Goal: Task Accomplishment & Management: Complete application form

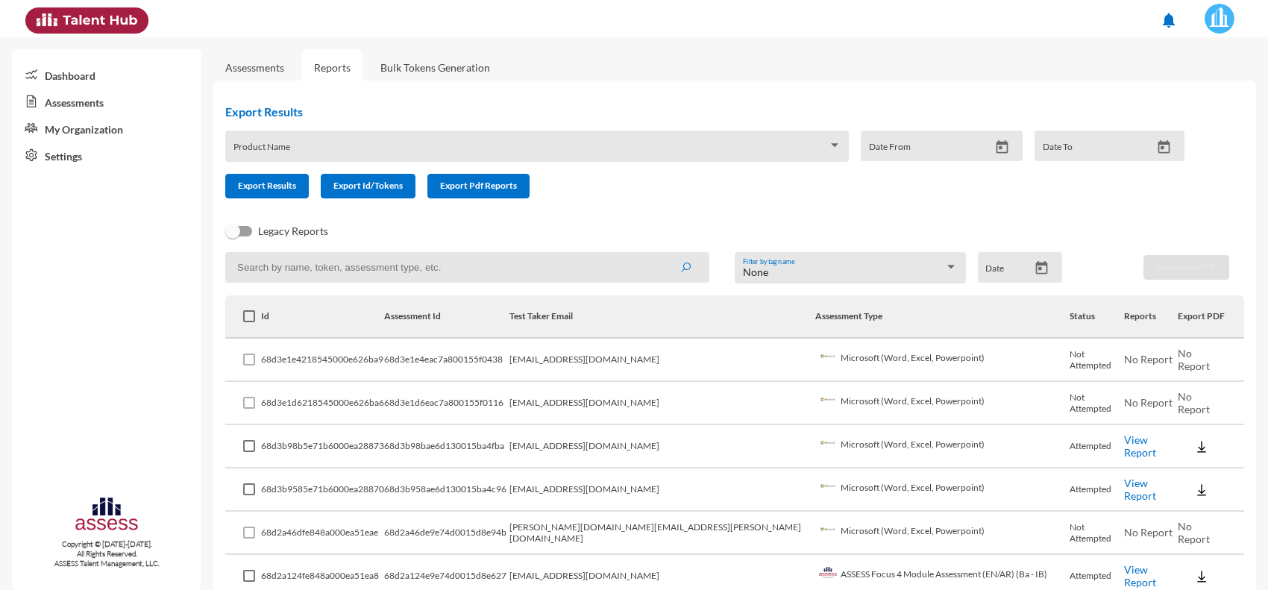
click at [254, 76] on link "Assessments" at bounding box center [254, 67] width 83 height 37
click at [256, 75] on link "Assessments" at bounding box center [254, 67] width 83 height 37
click at [258, 71] on link "Assessments" at bounding box center [254, 67] width 59 height 13
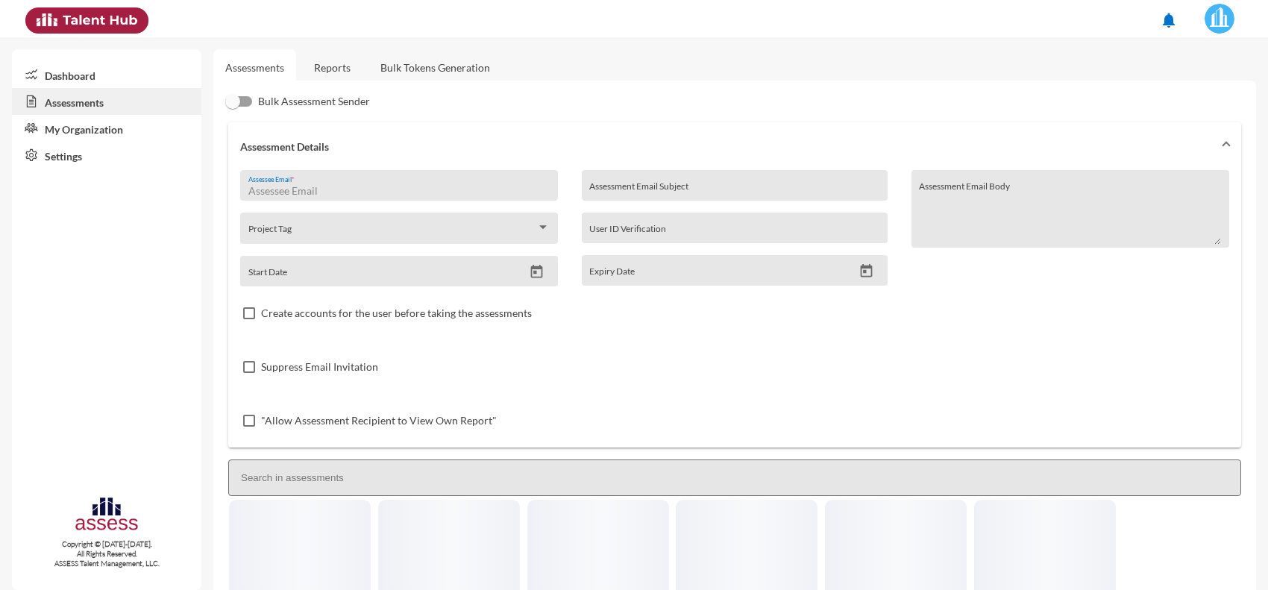
click at [381, 189] on input "Assessee Email *" at bounding box center [399, 191] width 302 height 12
paste input "[PERSON_NAME][EMAIL_ADDRESS][DOMAIN_NAME]"
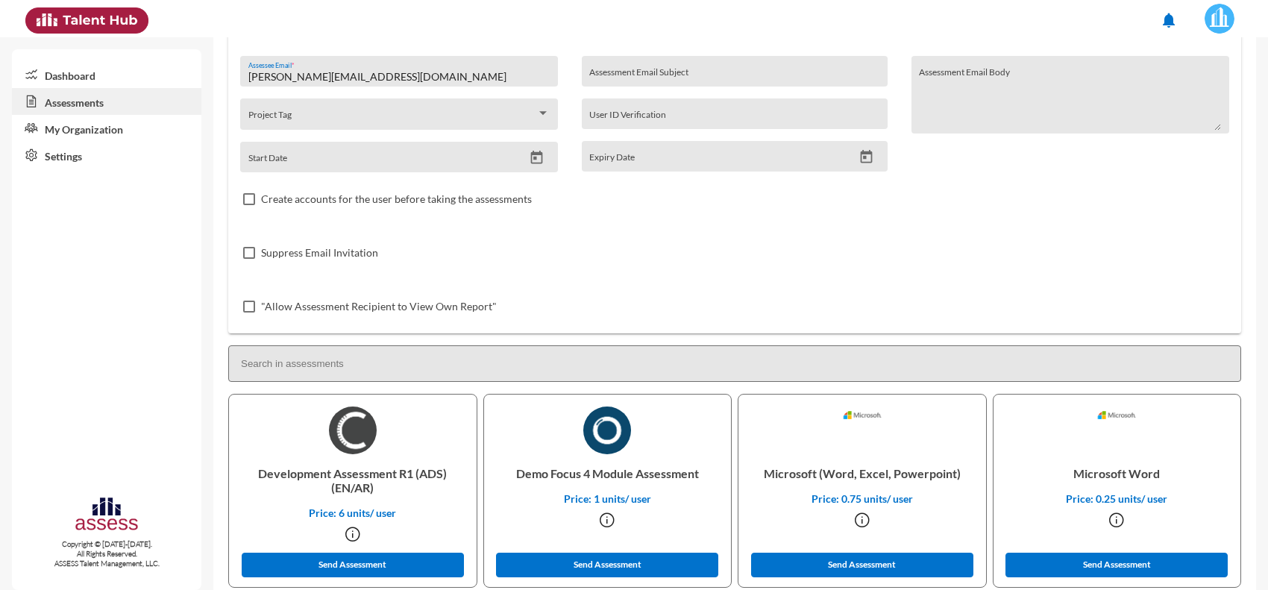
scroll to position [186, 0]
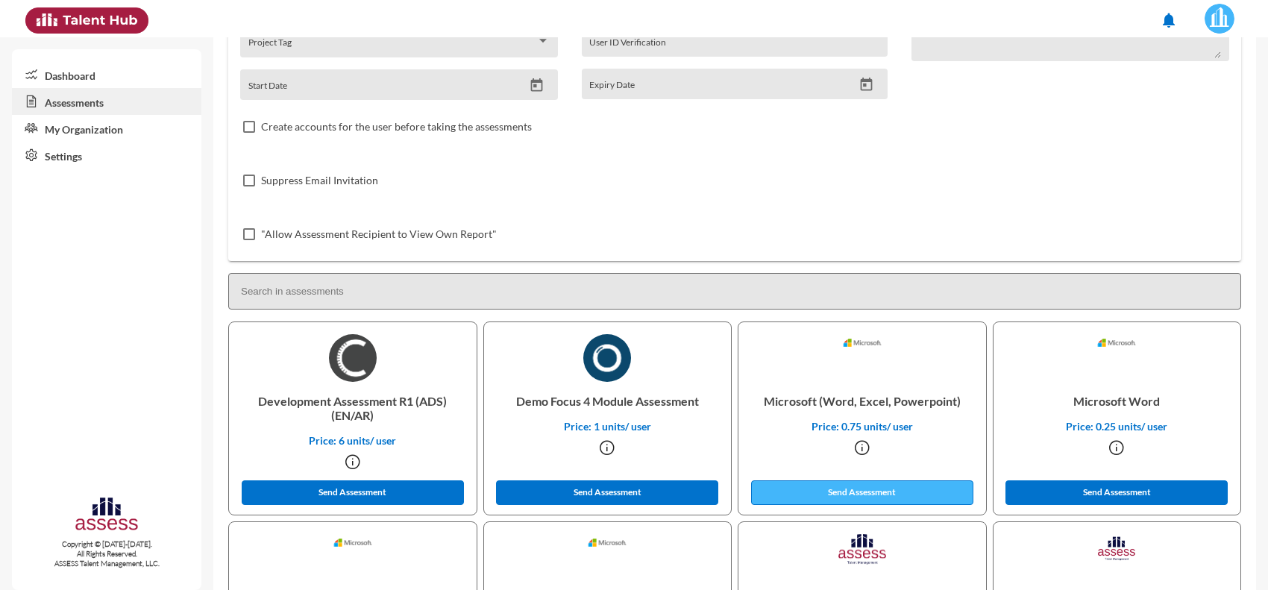
click at [817, 483] on button "Send Assessment" at bounding box center [862, 492] width 222 height 25
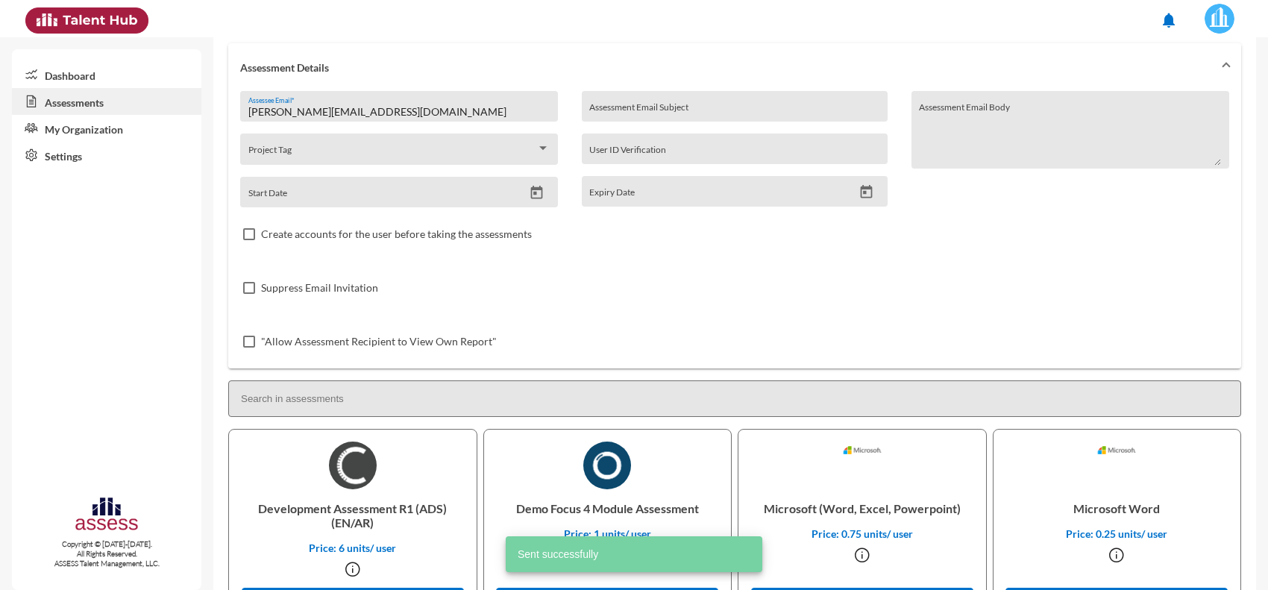
scroll to position [0, 0]
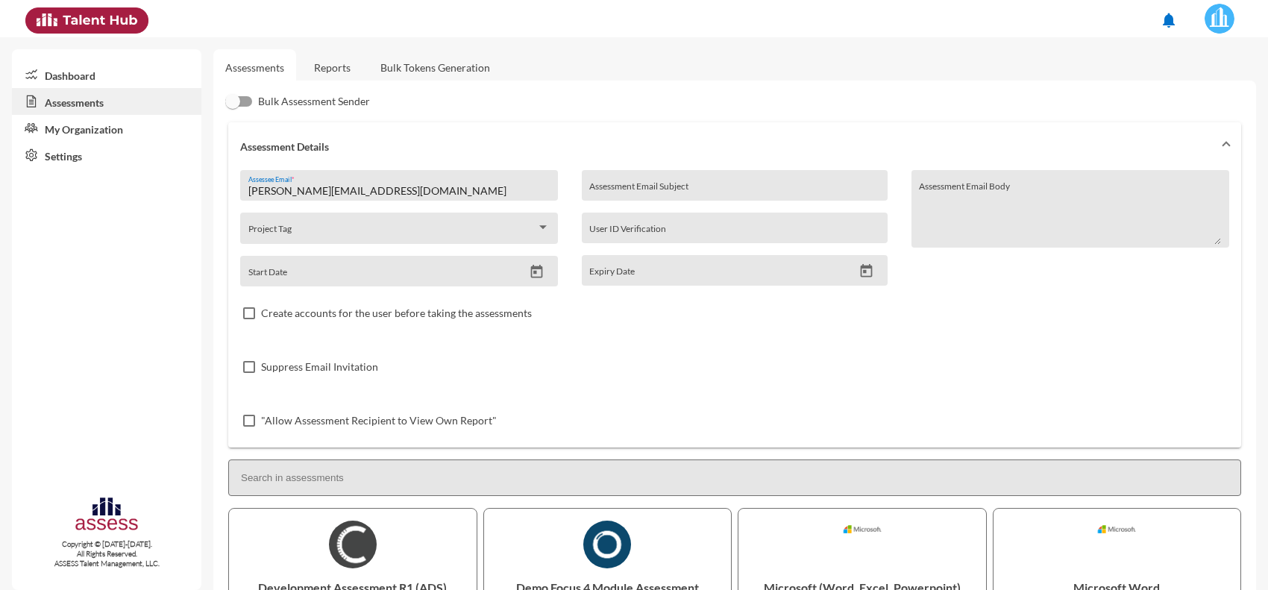
drag, startPoint x: 412, startPoint y: 191, endPoint x: 184, endPoint y: 183, distance: 228.4
click at [184, 183] on mat-sidenav-container "Dashboard Assessments My Organization Settings Copyright © [DATE]-[DATE]. All R…" at bounding box center [634, 313] width 1268 height 553
paste input "alihabaka924"
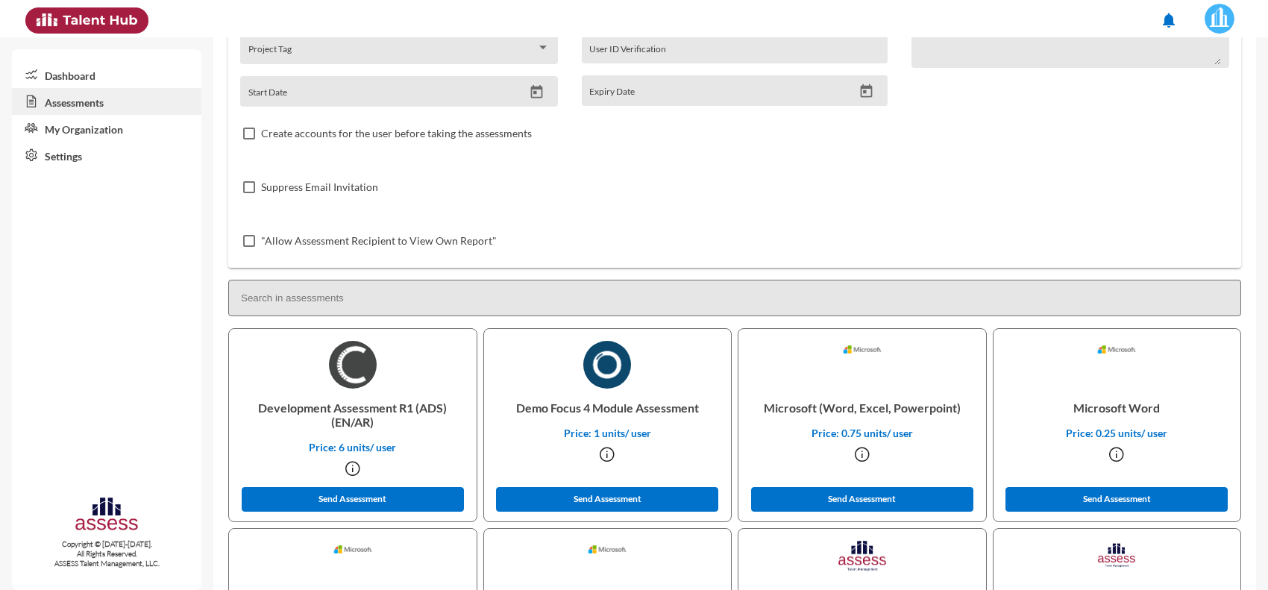
scroll to position [186, 0]
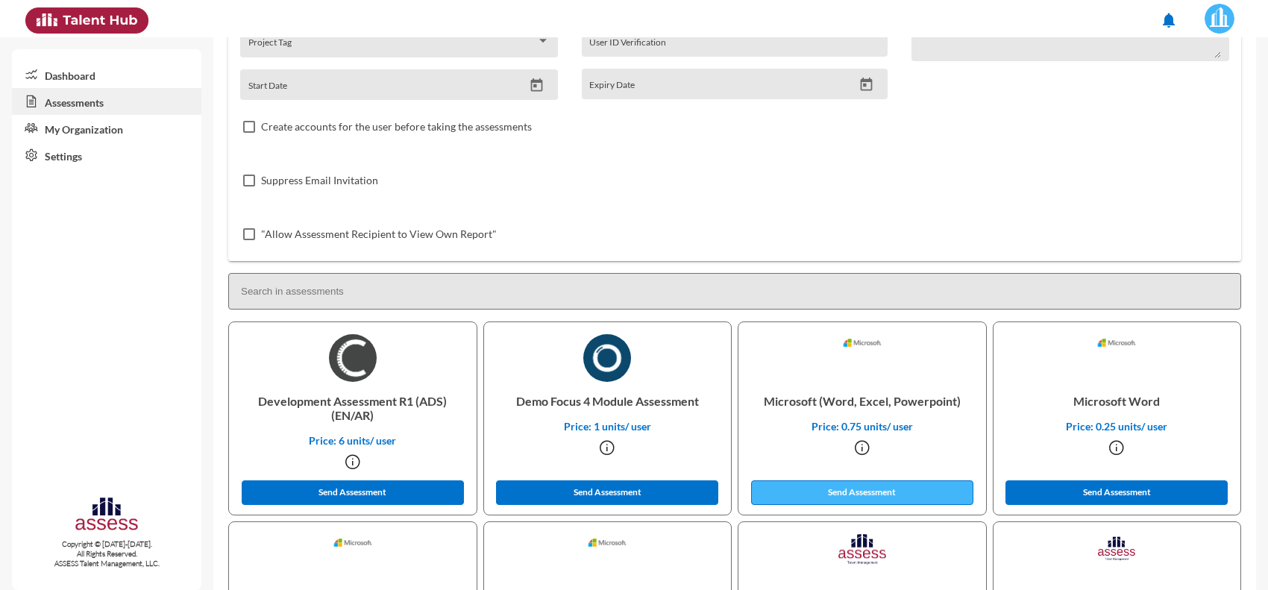
click at [817, 483] on button "Send Assessment" at bounding box center [862, 492] width 222 height 25
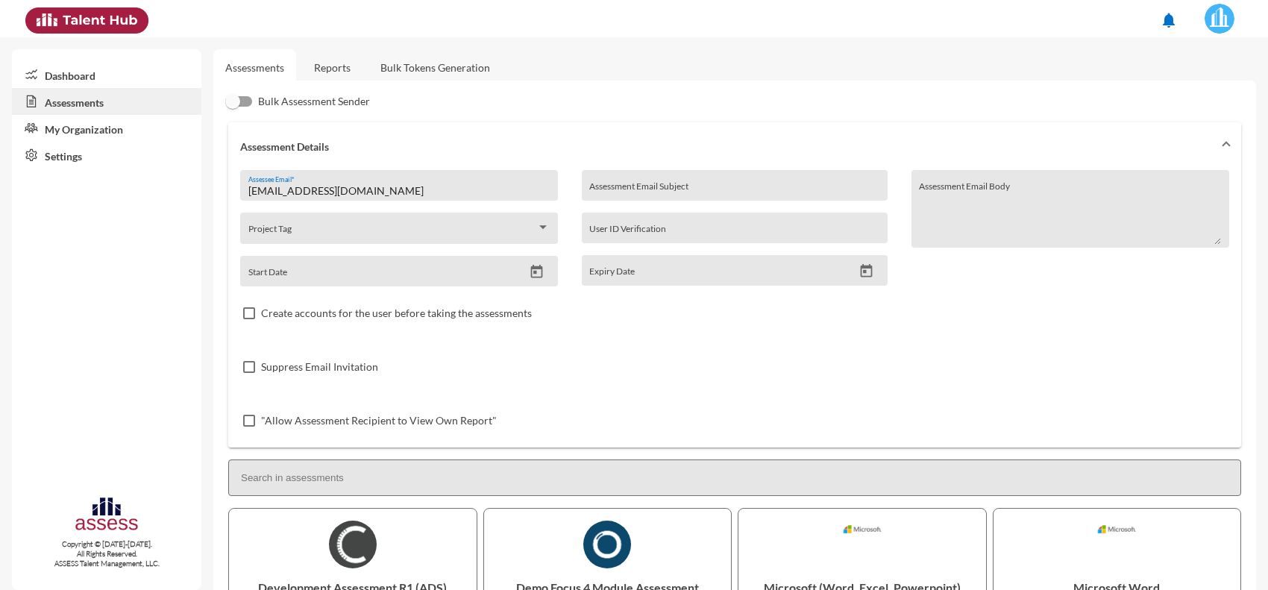
drag, startPoint x: 400, startPoint y: 199, endPoint x: 202, endPoint y: 201, distance: 197.7
click at [202, 200] on mat-sidenav-container "Dashboard Assessments My Organization Settings Copyright © [DATE]-[DATE]. All R…" at bounding box center [634, 313] width 1268 height 553
click at [382, 195] on input "[EMAIL_ADDRESS][DOMAIN_NAME]" at bounding box center [399, 191] width 302 height 12
type input "a"
paste input "[EMAIL_ADDRESS][DOMAIN_NAME]"
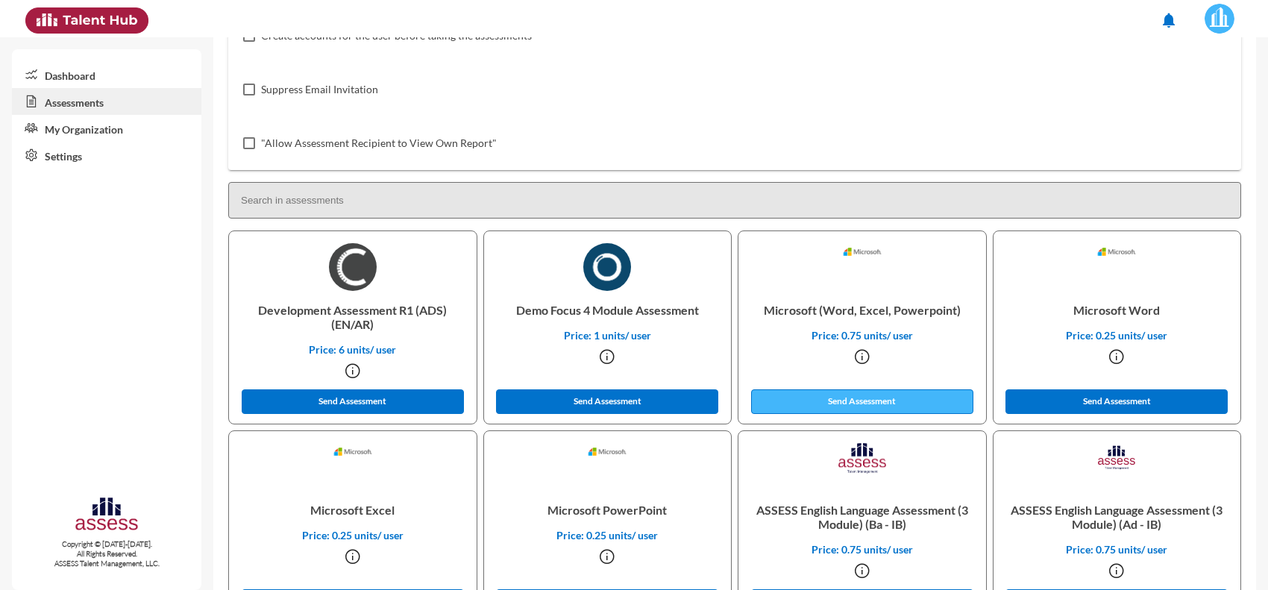
scroll to position [280, 0]
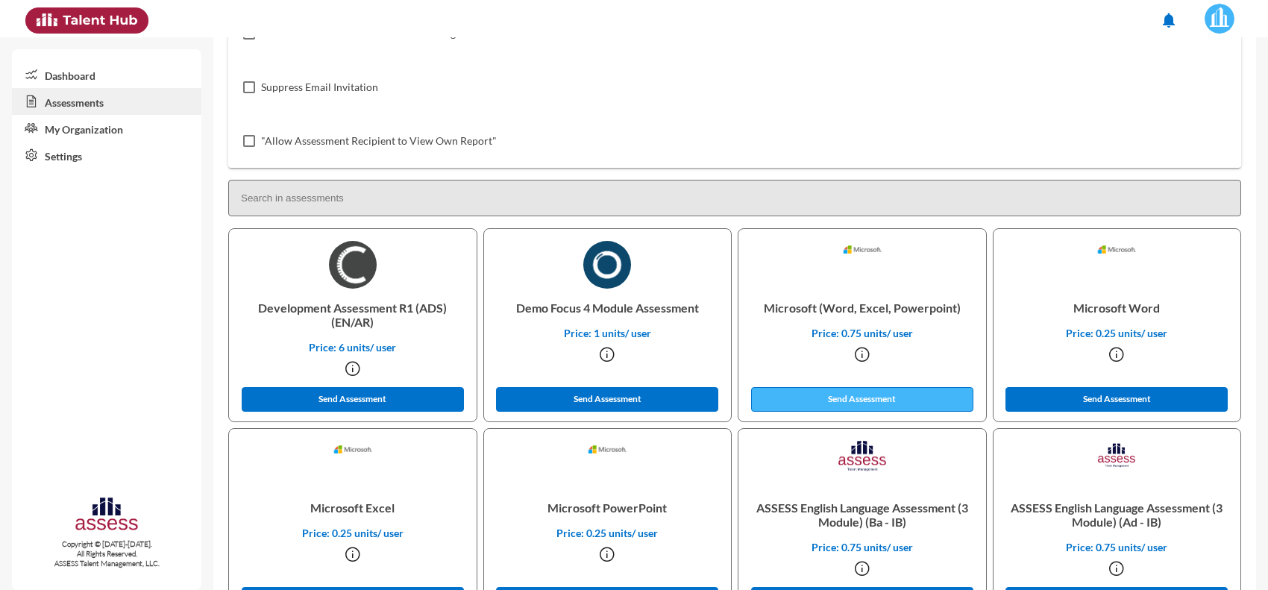
type input "[EMAIL_ADDRESS][DOMAIN_NAME]"
click at [870, 395] on button "Send Assessment" at bounding box center [862, 399] width 222 height 25
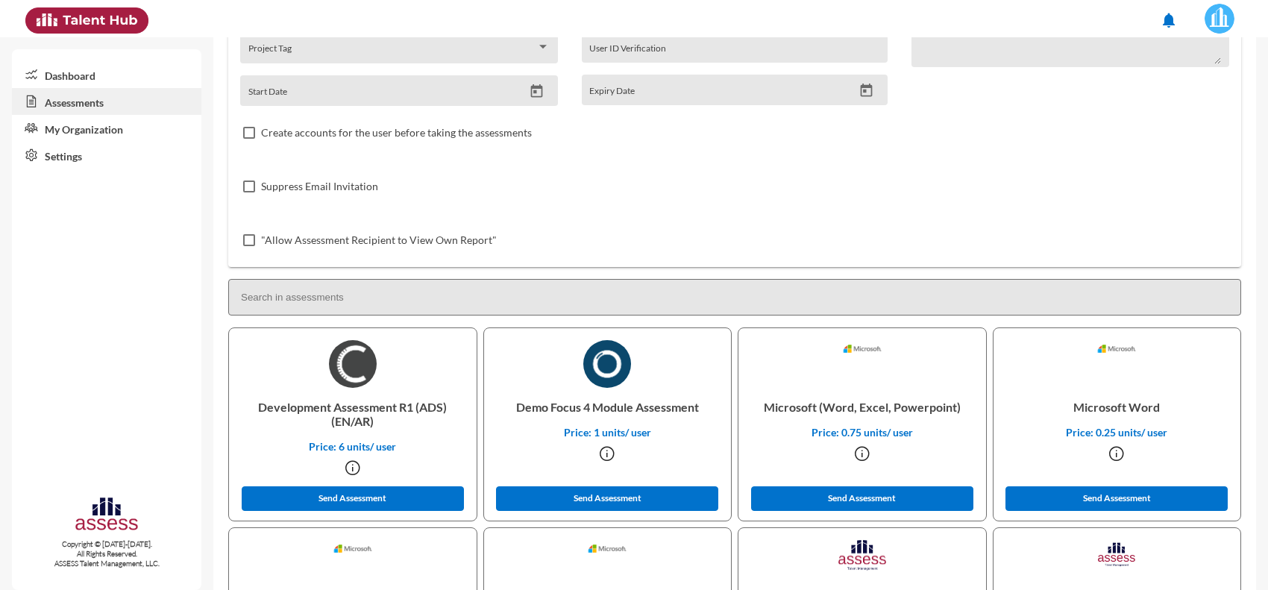
scroll to position [0, 0]
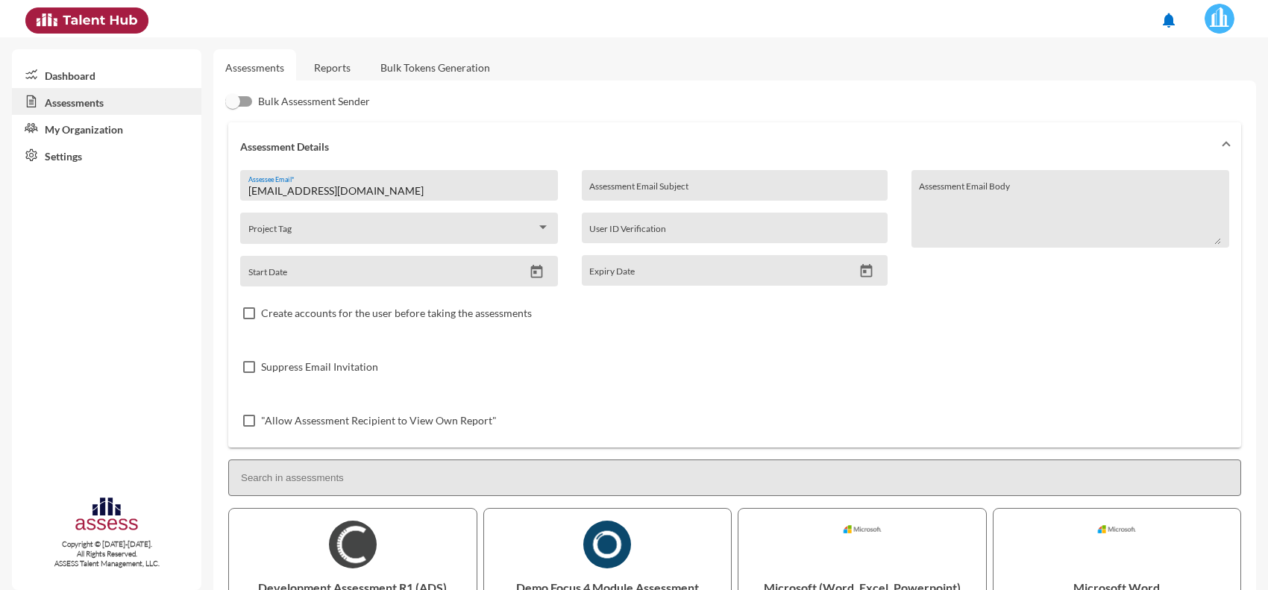
click at [338, 58] on link "Reports" at bounding box center [332, 67] width 60 height 37
